Goal: Entertainment & Leisure: Browse casually

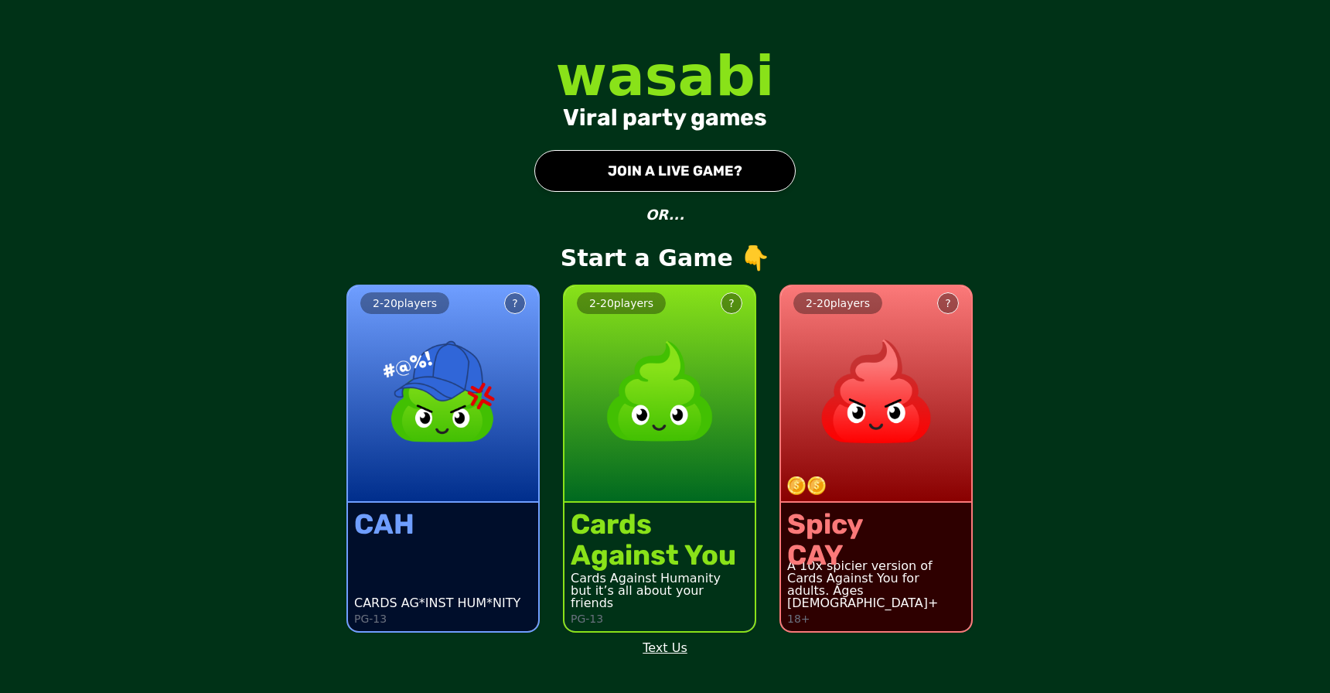
click at [698, 448] on img at bounding box center [659, 391] width 136 height 136
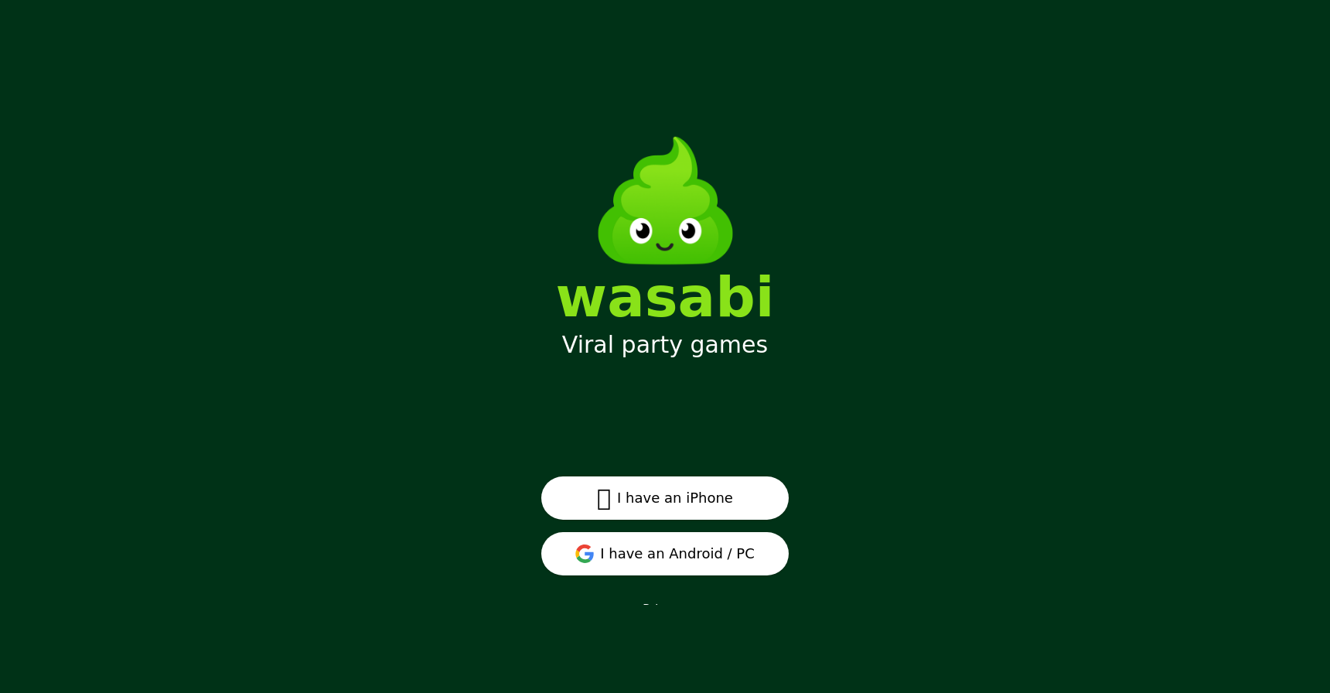
click at [683, 548] on button "I have an Android / PC" at bounding box center [664, 553] width 247 height 43
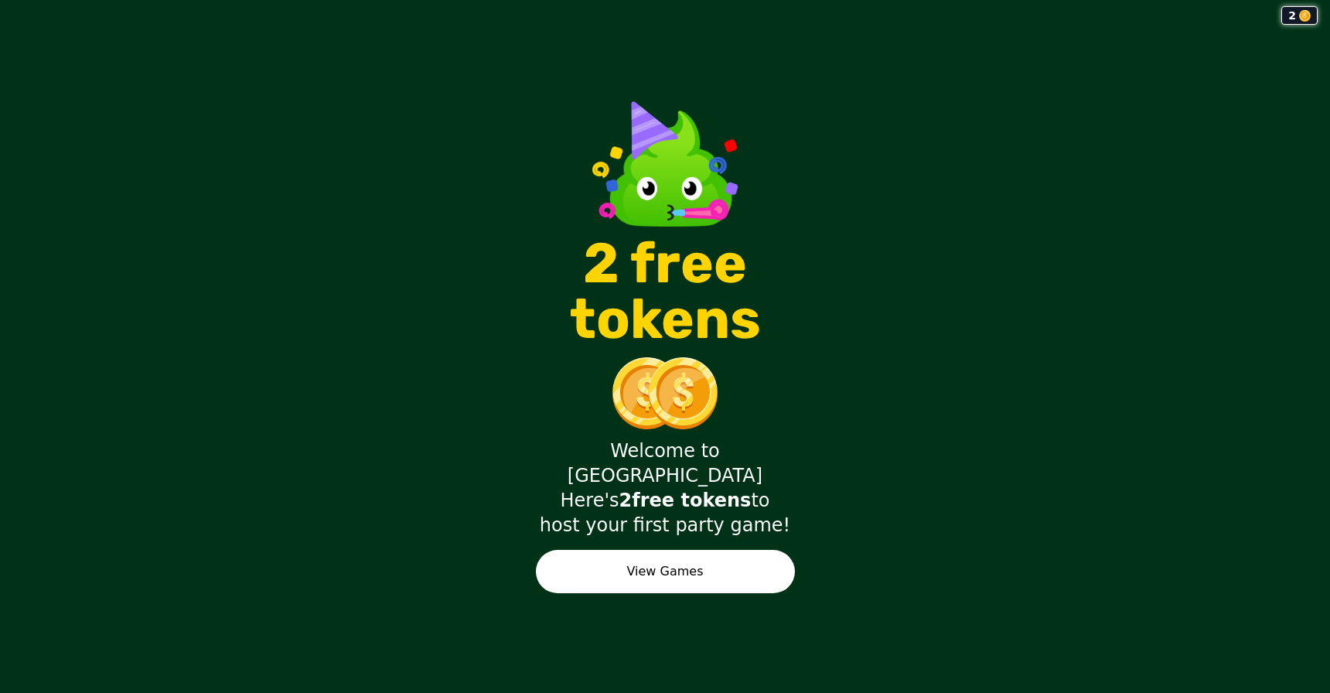
click at [734, 555] on button "View Games" at bounding box center [665, 571] width 259 height 43
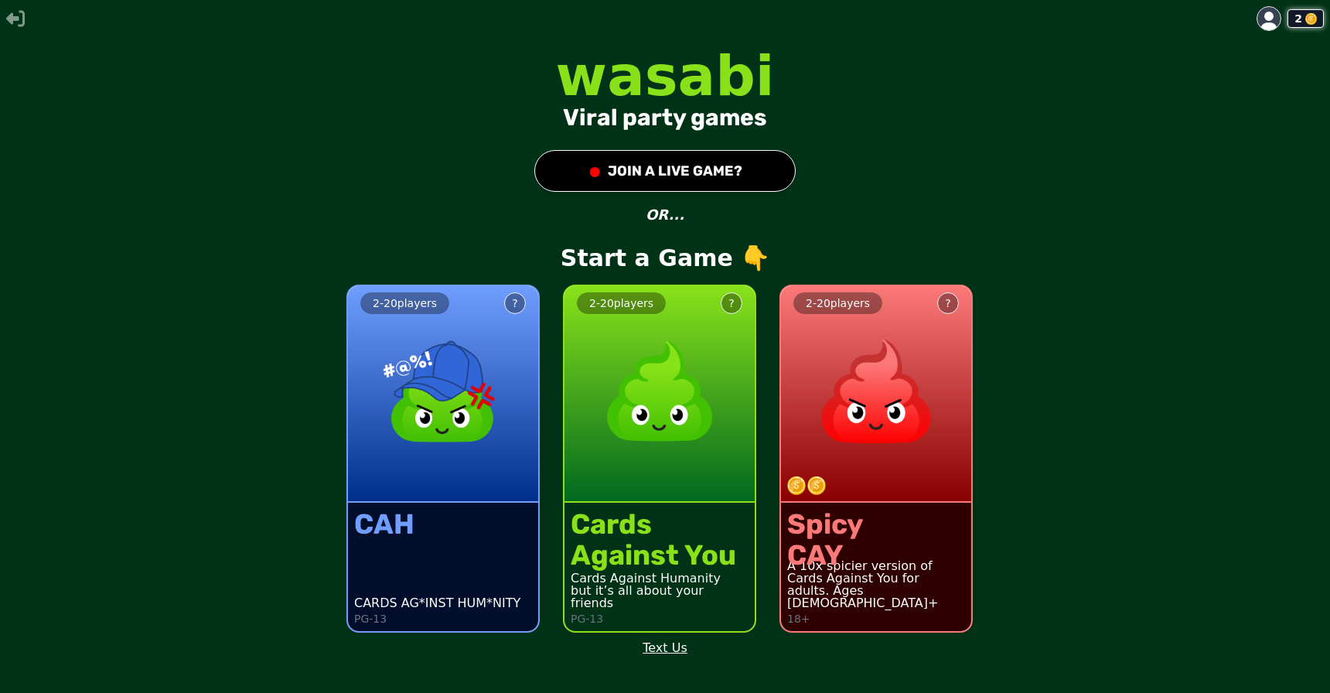
click at [729, 514] on div "Cards" at bounding box center [653, 524] width 165 height 31
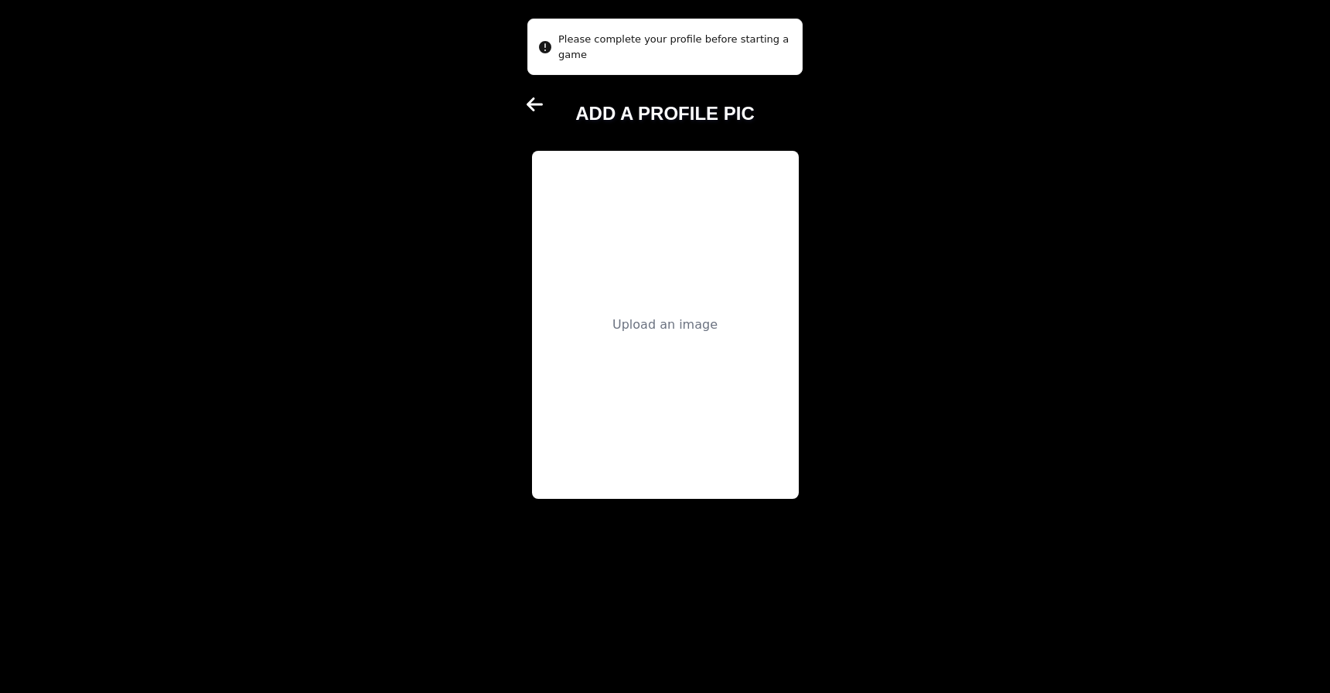
click at [707, 353] on div "Upload an image" at bounding box center [665, 325] width 267 height 348
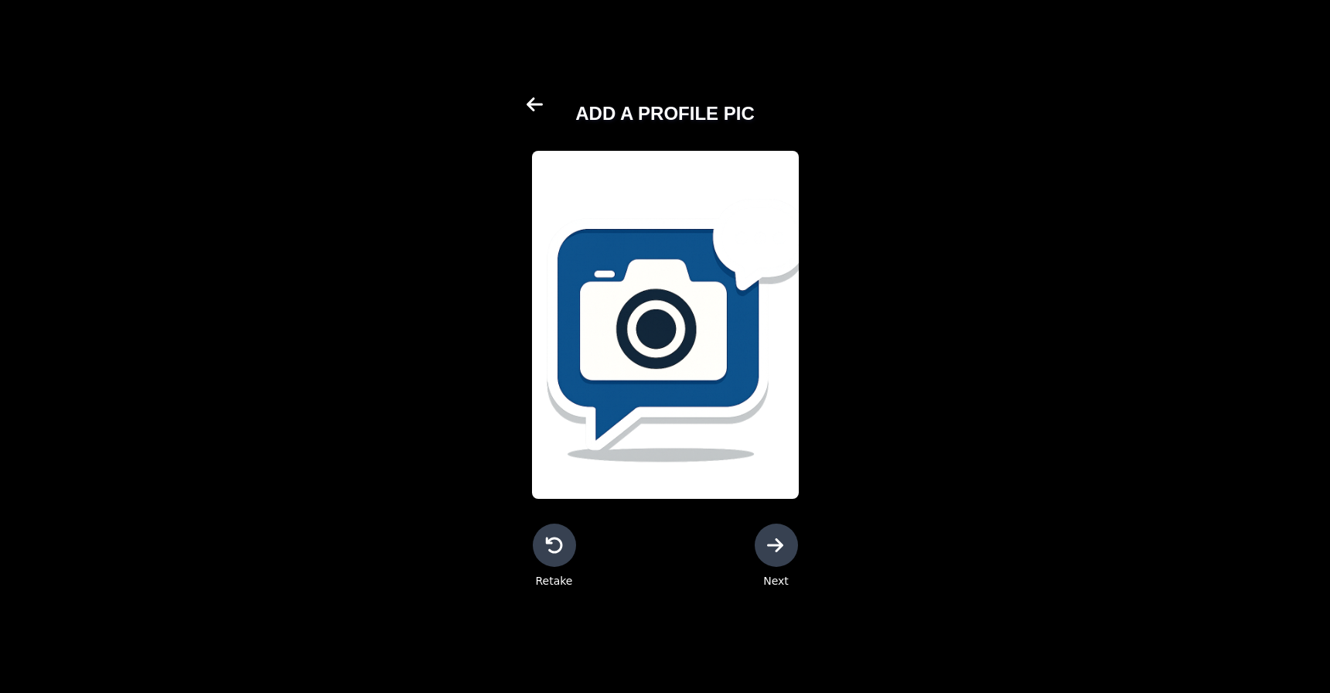
click at [770, 550] on icon at bounding box center [776, 545] width 19 height 19
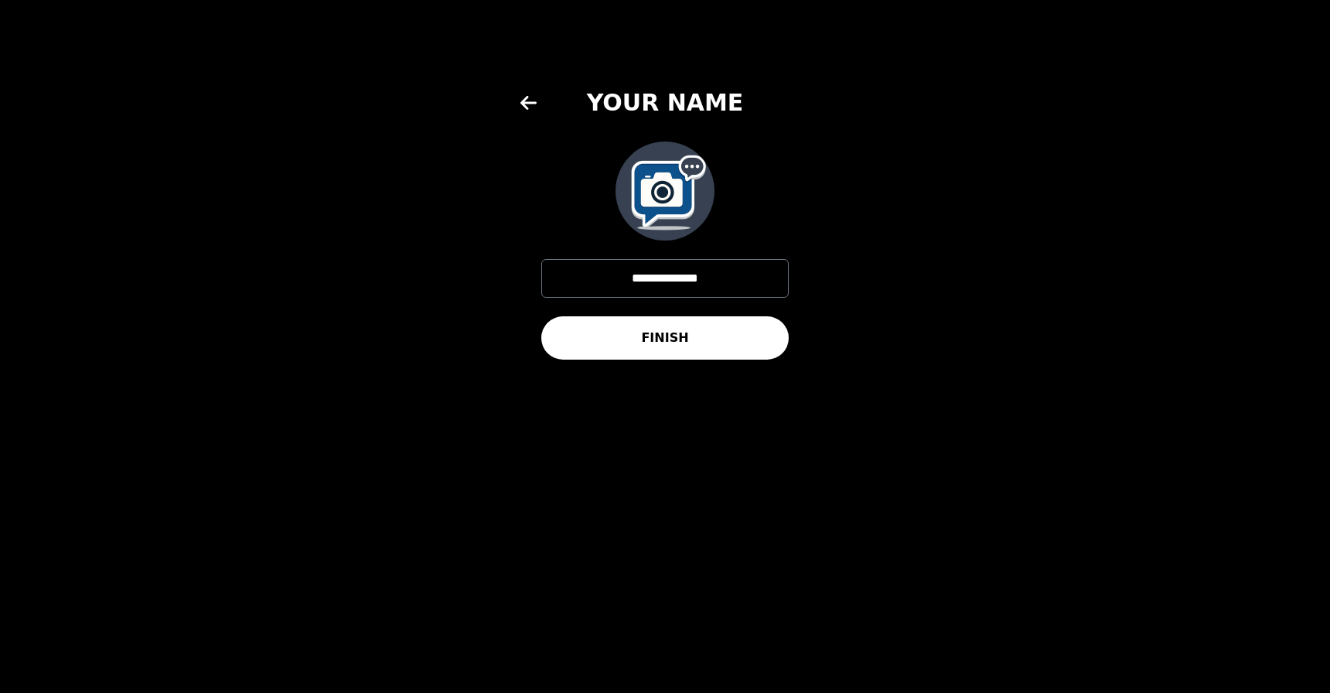
click at [765, 321] on button "FINISH" at bounding box center [664, 337] width 247 height 43
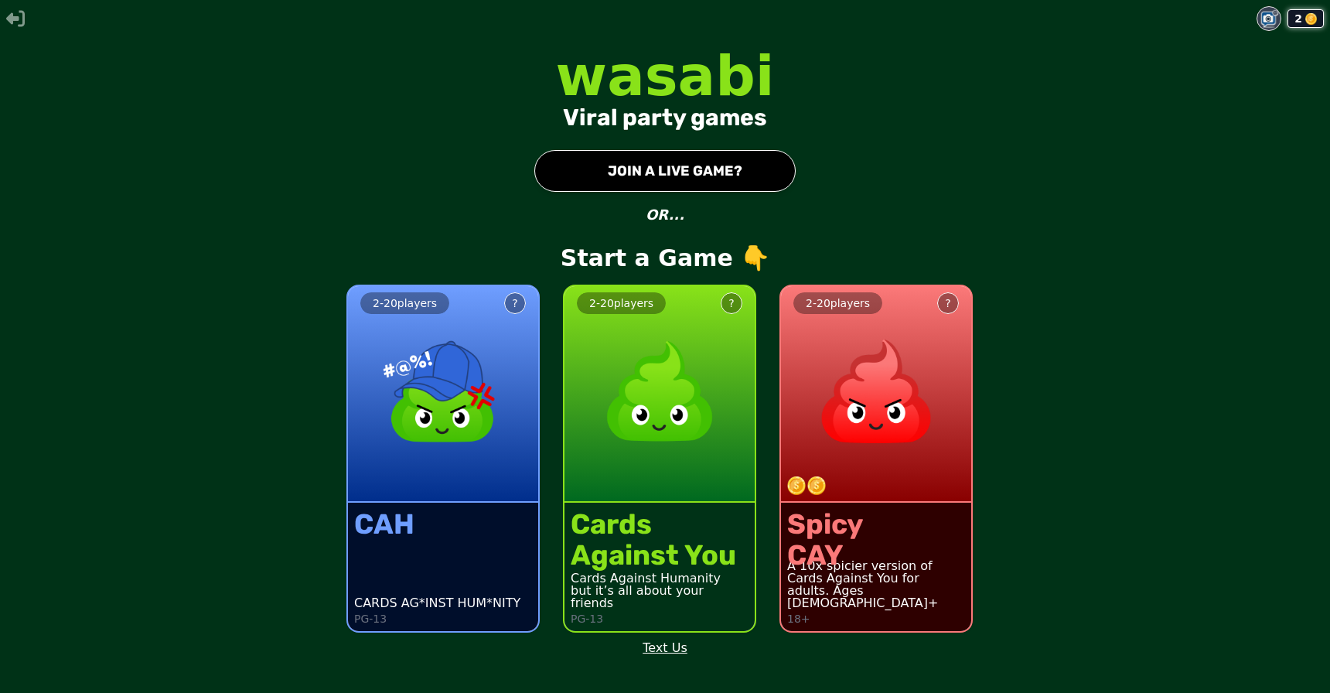
click at [716, 463] on div "2 - 20 players ?" at bounding box center [659, 394] width 190 height 216
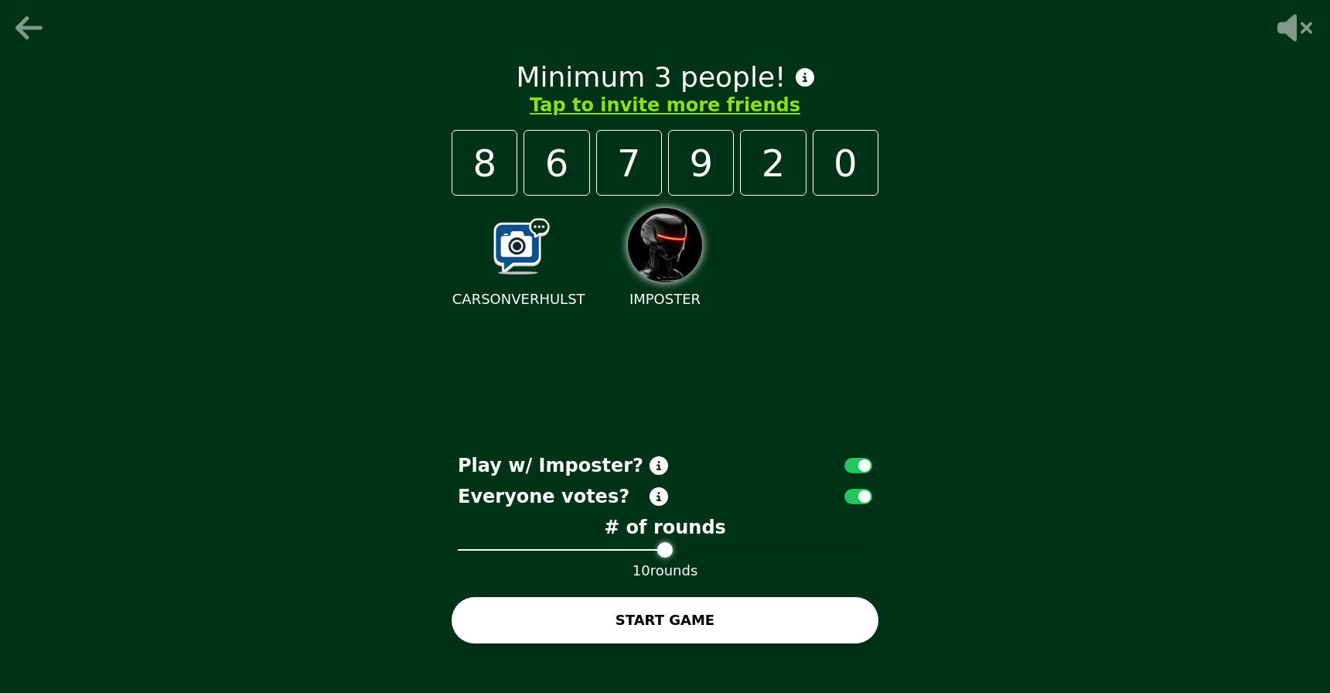
click at [711, 607] on button "START GAME" at bounding box center [665, 620] width 427 height 46
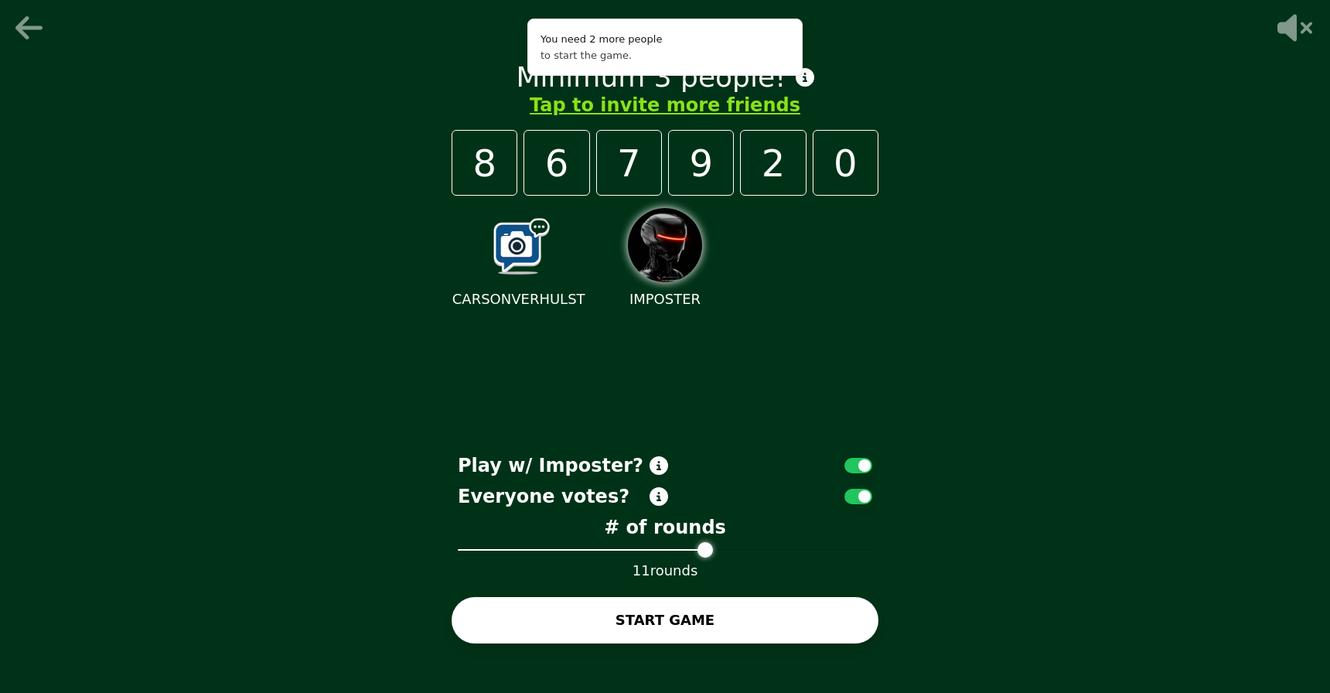
click at [713, 544] on span at bounding box center [704, 549] width 15 height 15
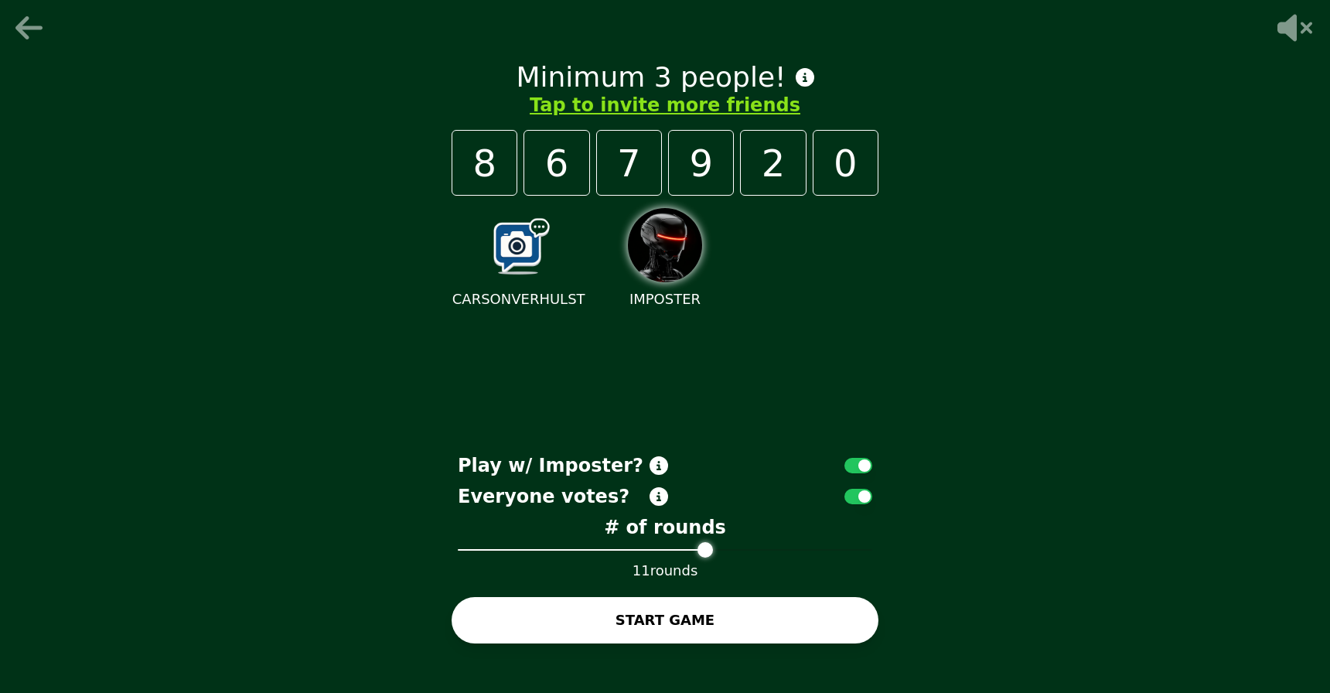
click at [665, 461] on icon at bounding box center [658, 465] width 19 height 19
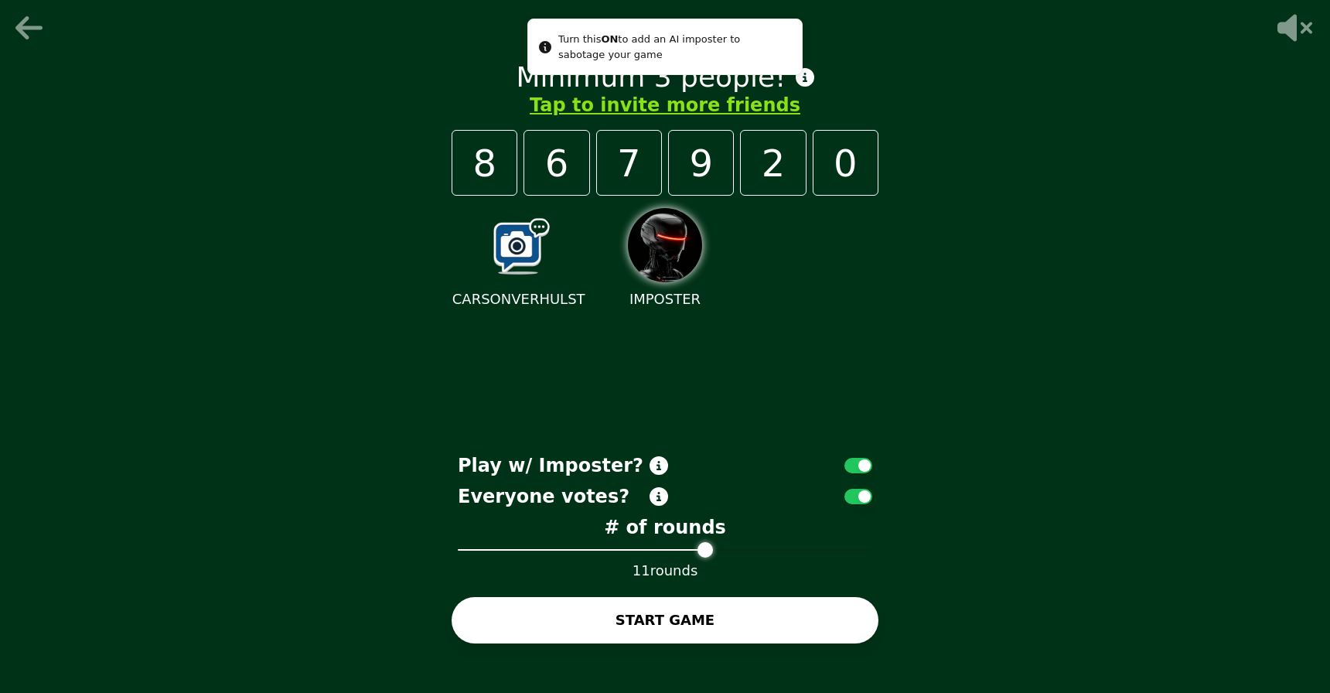
click at [37, 35] on icon at bounding box center [30, 27] width 37 height 31
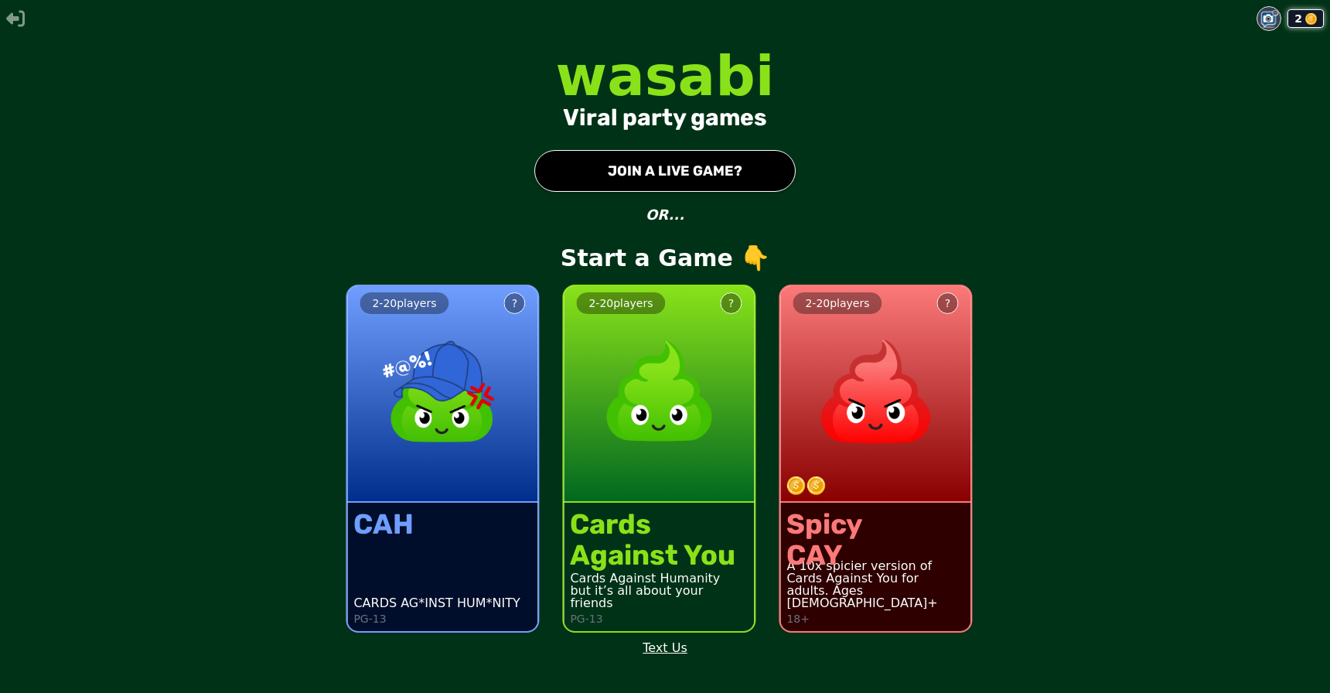
click at [733, 296] on button "?" at bounding box center [731, 303] width 22 height 22
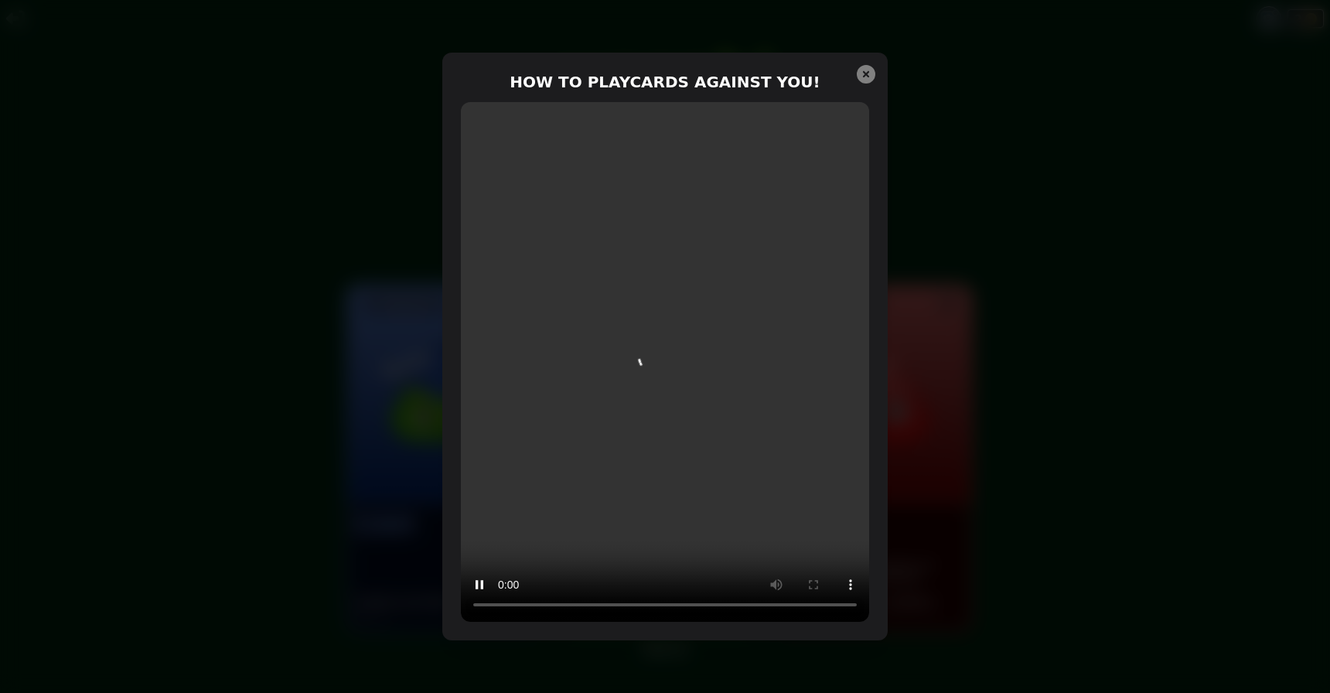
click at [876, 69] on div "HOW TO PLAY CARDS AGAINST YOU !" at bounding box center [664, 347] width 445 height 588
click at [867, 76] on icon at bounding box center [866, 74] width 19 height 19
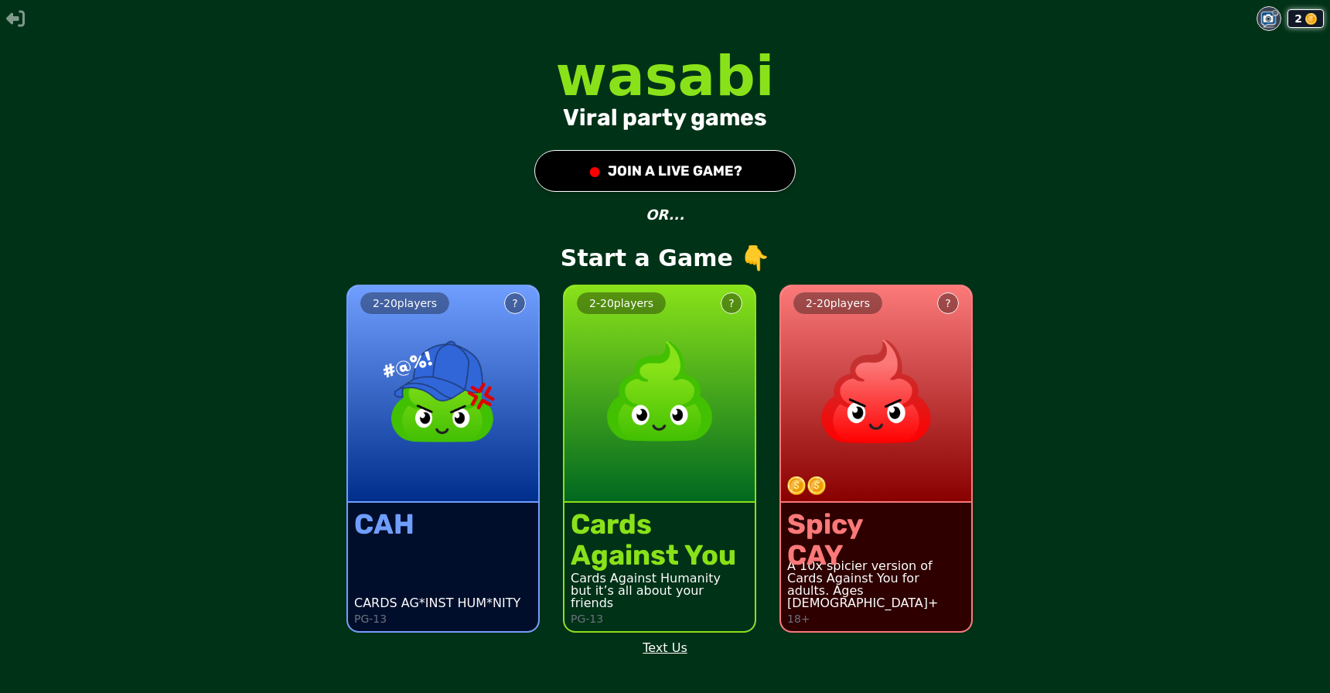
click at [951, 296] on button "?" at bounding box center [948, 303] width 22 height 22
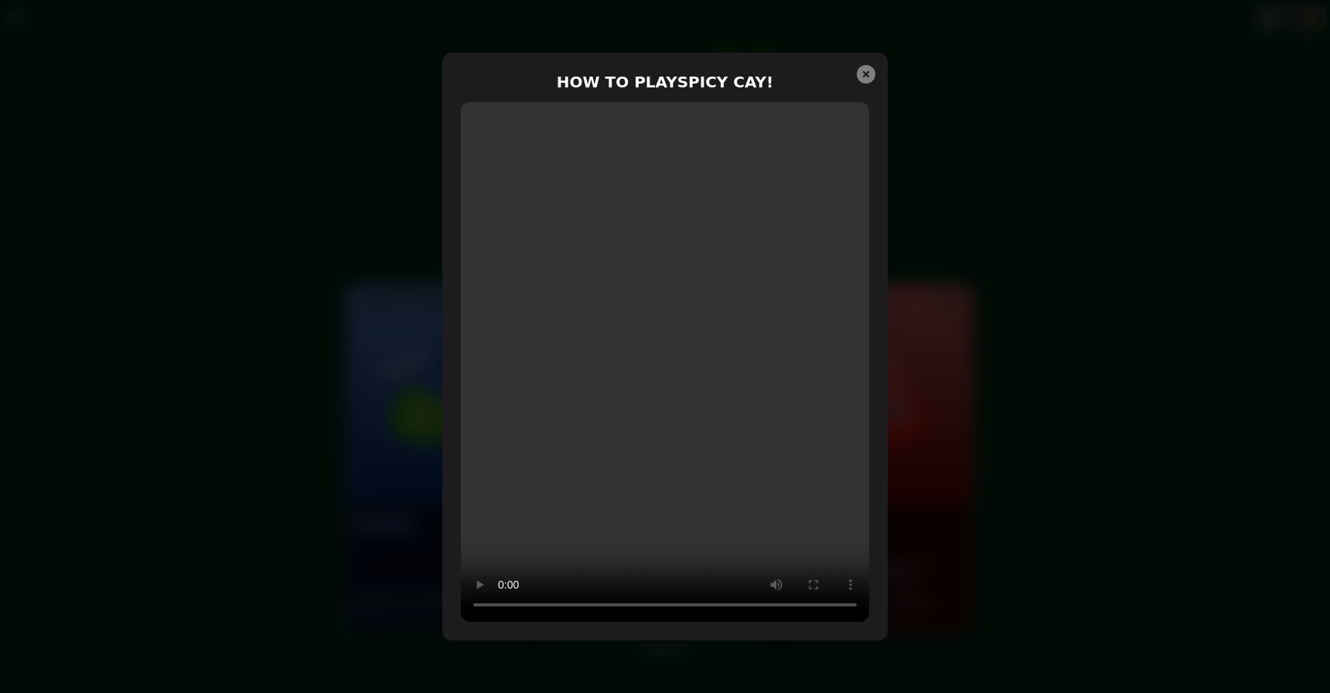
click at [865, 67] on icon at bounding box center [866, 74] width 19 height 19
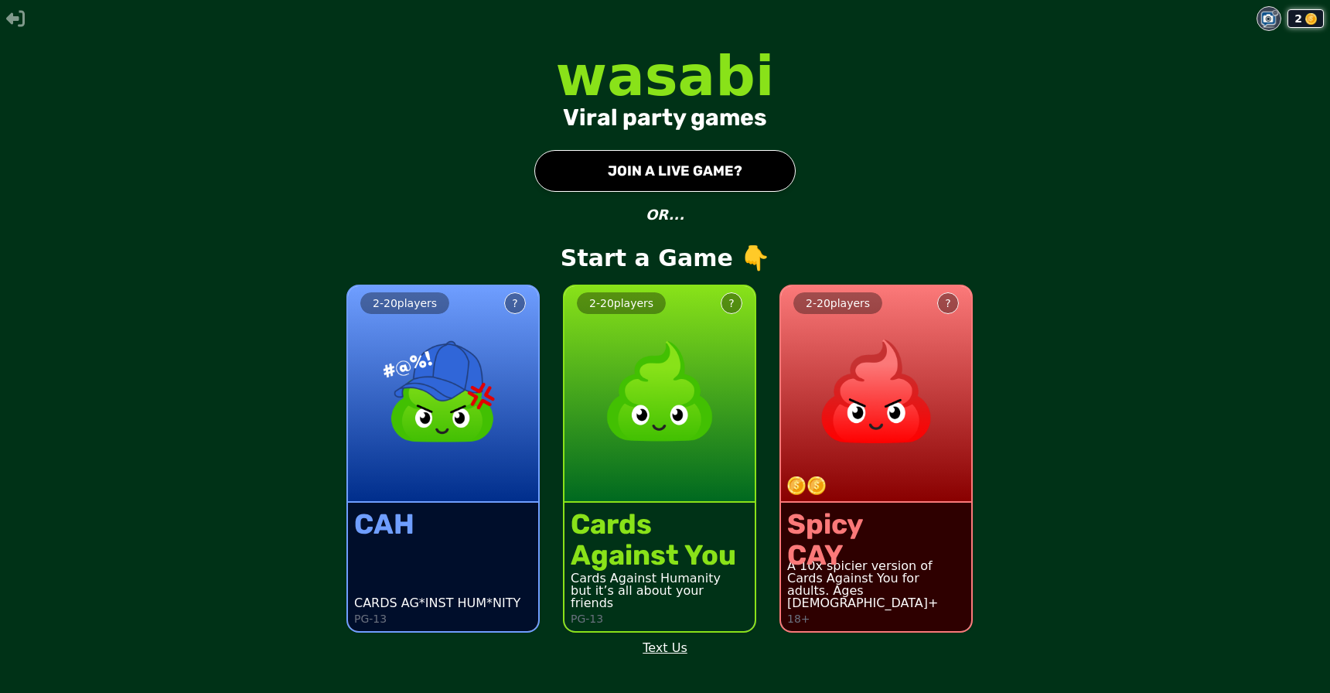
click at [748, 173] on button "● JOIN A LIVE GAME?" at bounding box center [664, 171] width 261 height 42
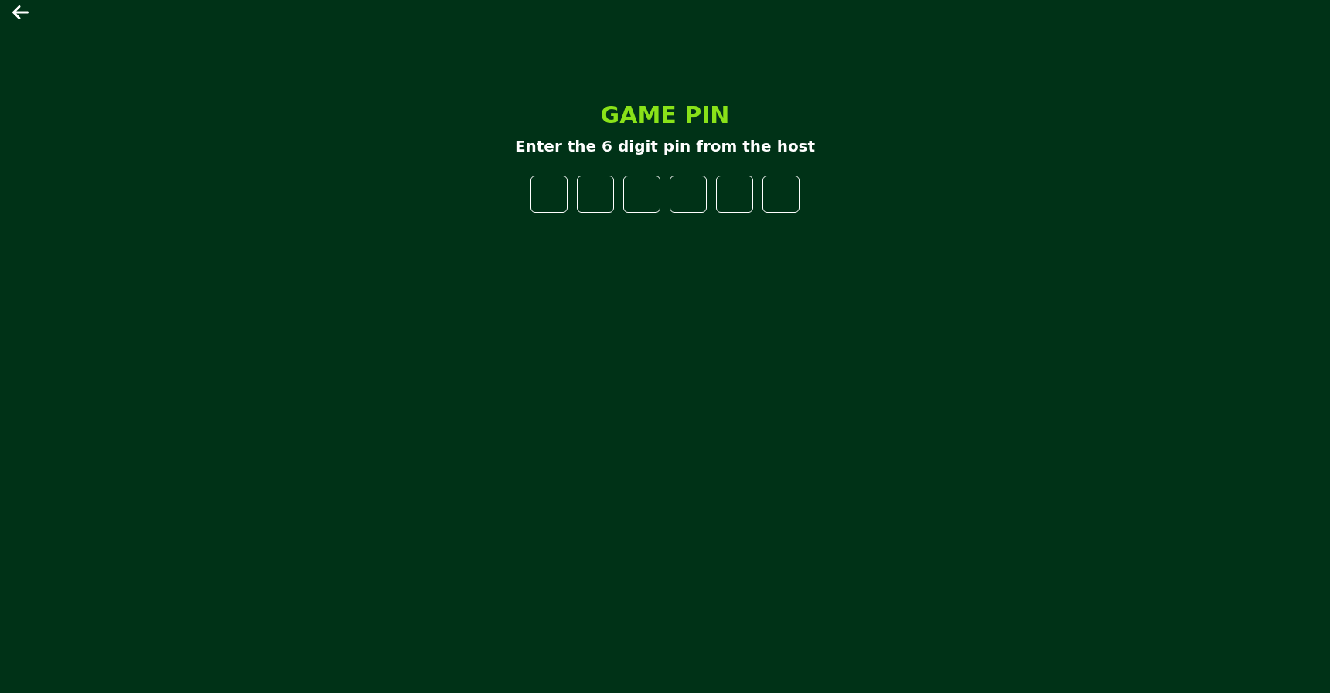
type input "*"
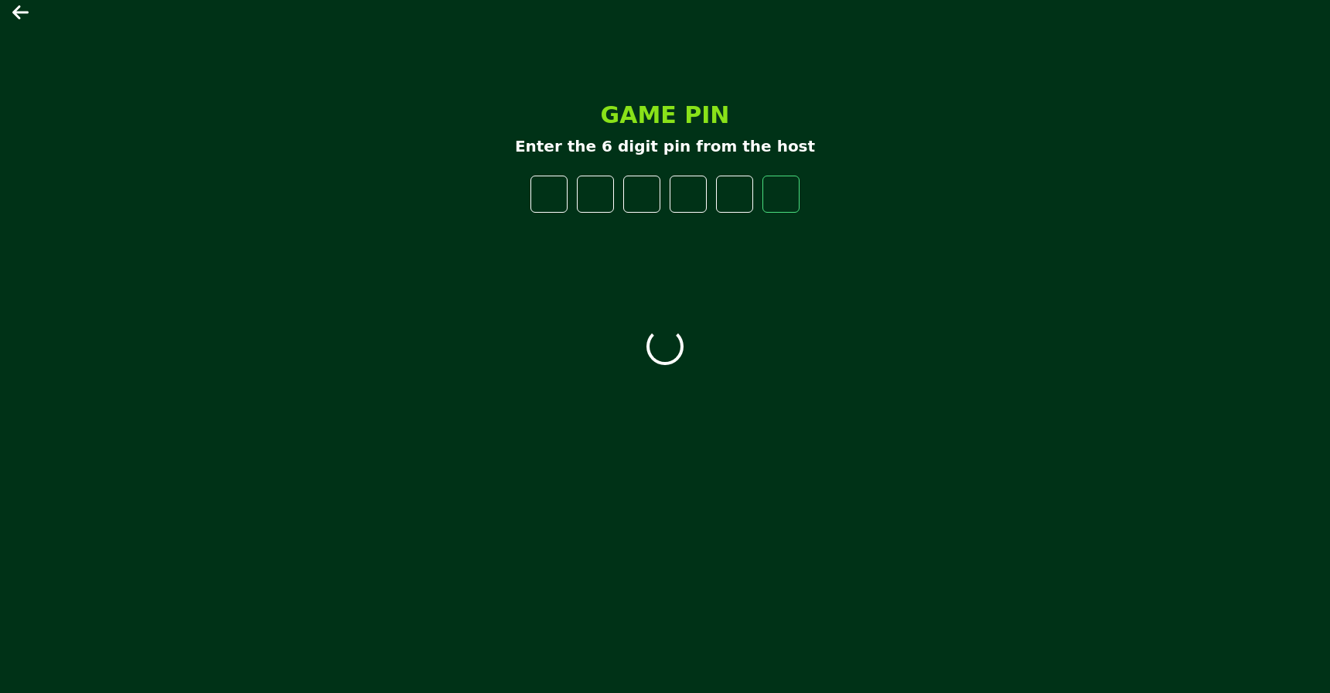
type input "*"
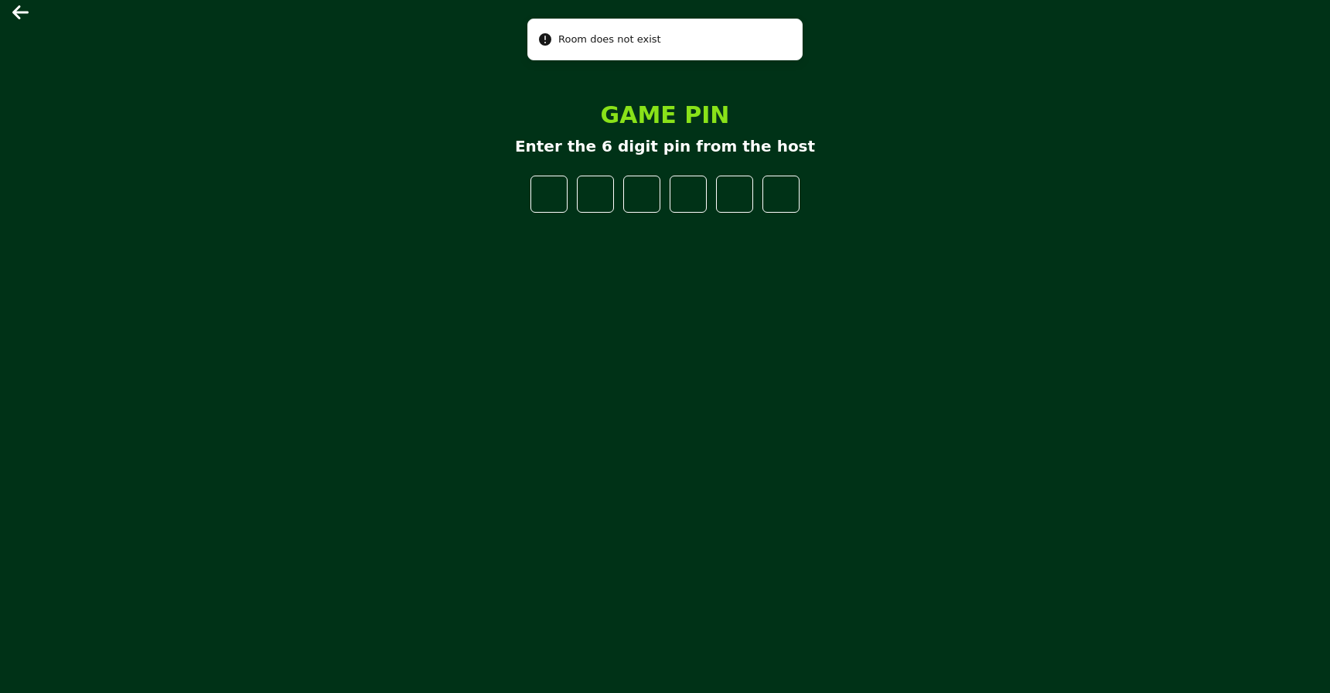
click at [7, 24] on main "GAME PIN Enter the 6 digit pin from the host" at bounding box center [665, 346] width 1330 height 693
click at [10, 17] on main "GAME PIN Enter the 6 digit pin from the host" at bounding box center [665, 346] width 1330 height 693
click at [13, 15] on icon at bounding box center [21, 12] width 19 height 19
